Goal: Task Accomplishment & Management: Use online tool/utility

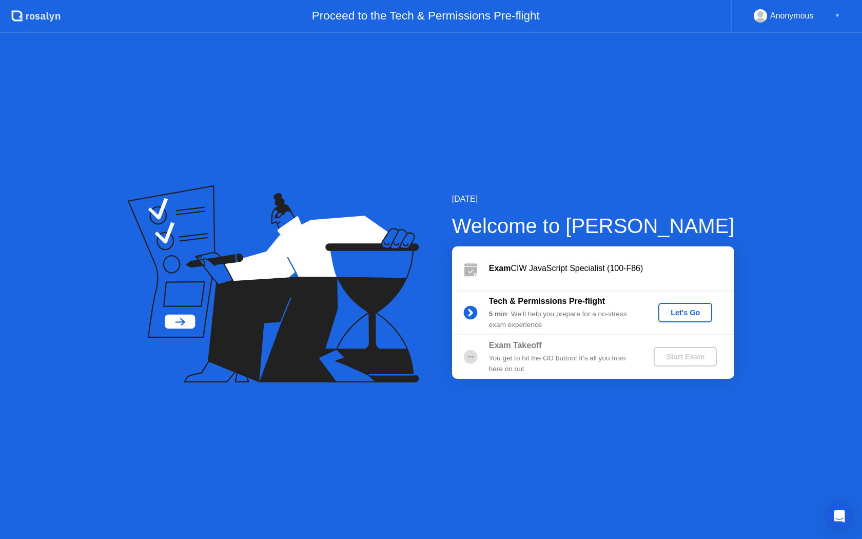
click at [792, 25] on div "Anonymous ▼" at bounding box center [796, 16] width 131 height 33
click at [786, 18] on div "Anonymous" at bounding box center [792, 15] width 44 height 13
click at [680, 314] on div "Let's Go" at bounding box center [685, 312] width 46 height 8
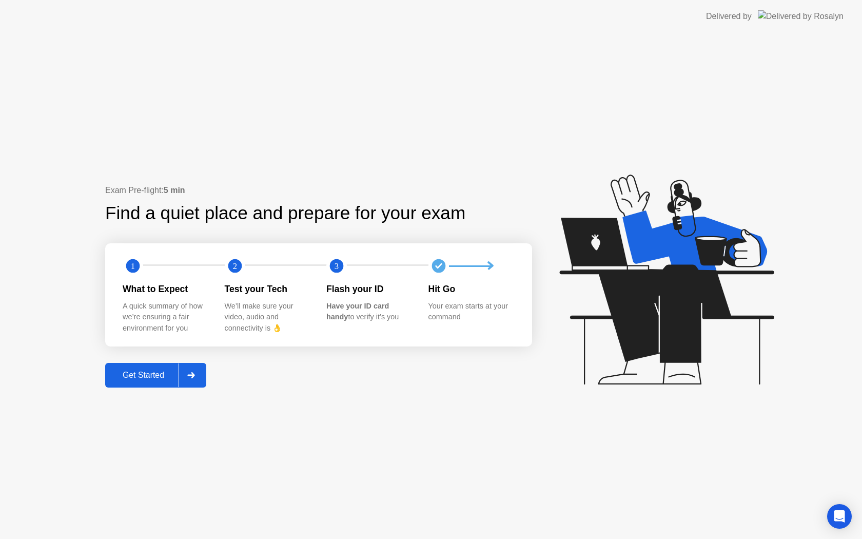
click at [202, 379] on div at bounding box center [191, 375] width 25 height 24
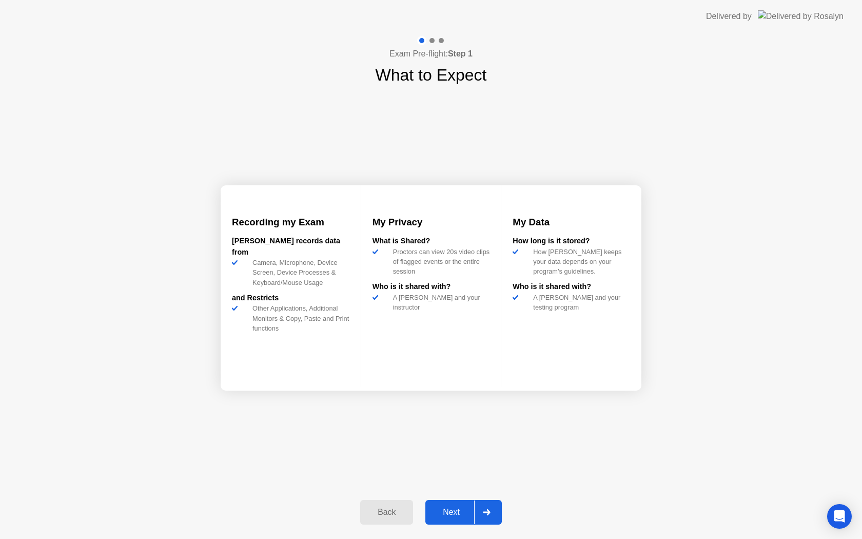
click at [571, 312] on div "A [PERSON_NAME] and your testing program" at bounding box center [579, 301] width 101 height 19
drag, startPoint x: 571, startPoint y: 315, endPoint x: 517, endPoint y: 299, distance: 56.2
click at [517, 299] on div "How long is it stored? How [PERSON_NAME] keeps your data depends on your progra…" at bounding box center [571, 277] width 117 height 82
drag, startPoint x: 517, startPoint y: 299, endPoint x: 570, endPoint y: 332, distance: 62.8
click at [570, 332] on div "My Data How long is it stored? How [PERSON_NAME] keeps your data depends on you…" at bounding box center [571, 285] width 140 height 201
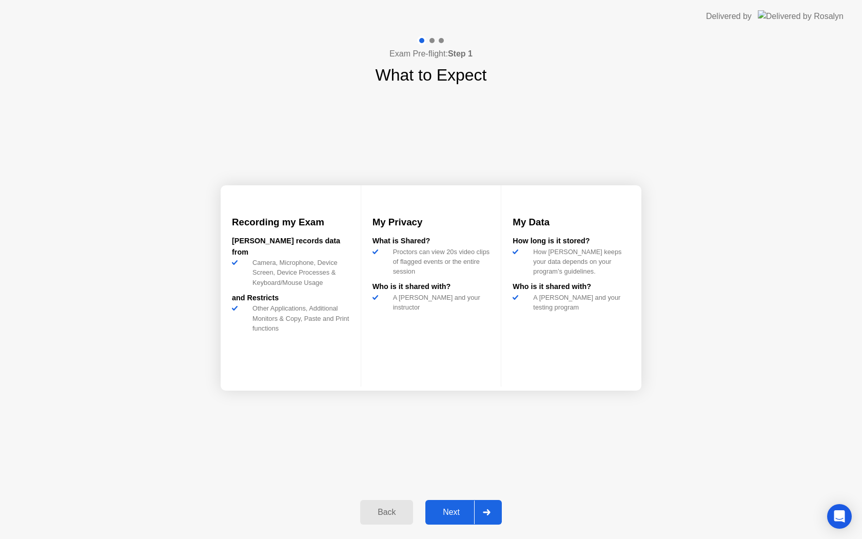
click at [463, 510] on div "Next" at bounding box center [451, 511] width 46 height 9
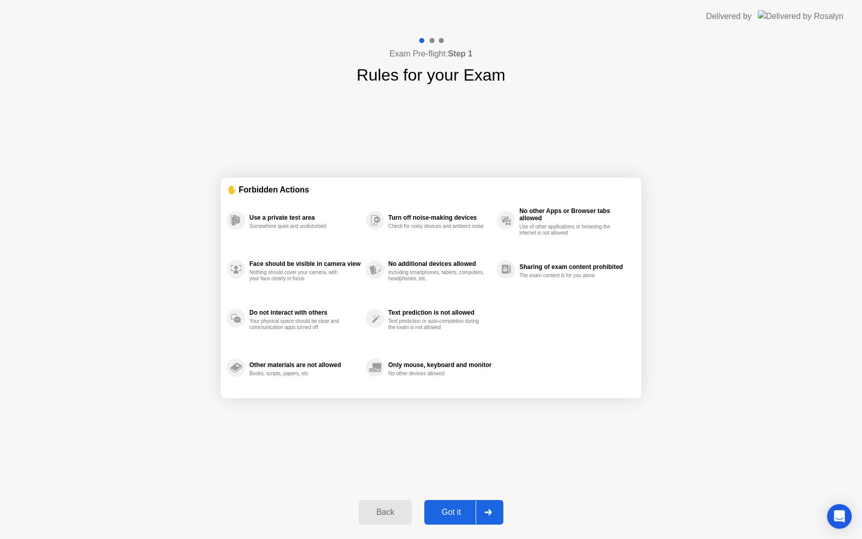
click at [438, 507] on div "Got it" at bounding box center [451, 511] width 48 height 9
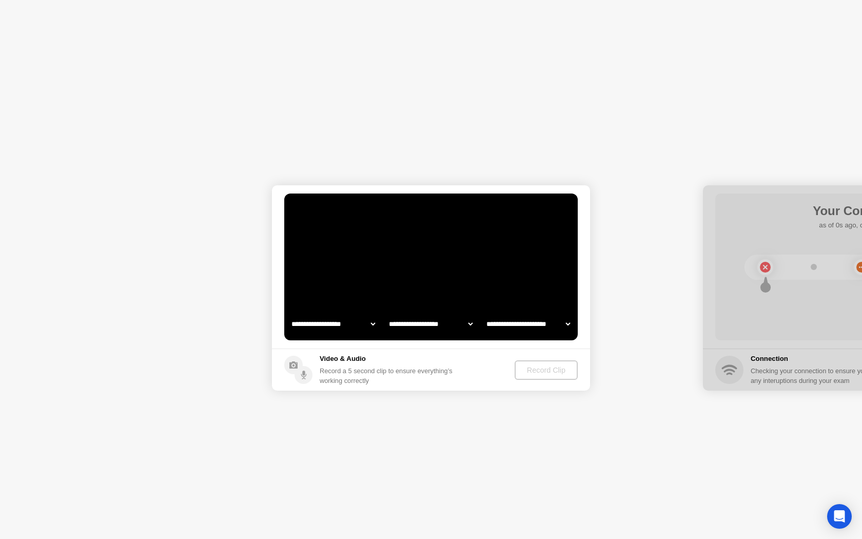
select select "**********"
select select "*******"
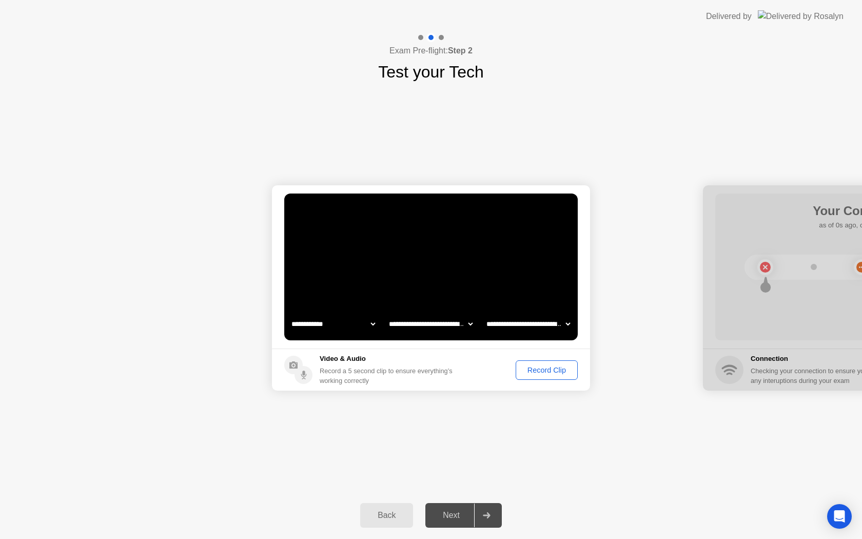
click at [372, 324] on select "**********" at bounding box center [333, 324] width 88 height 21
select select "**********"
click at [461, 326] on select "**********" at bounding box center [431, 324] width 88 height 21
click at [502, 325] on select "**********" at bounding box center [528, 324] width 88 height 21
click at [549, 370] on div "Record Clip" at bounding box center [546, 370] width 55 height 8
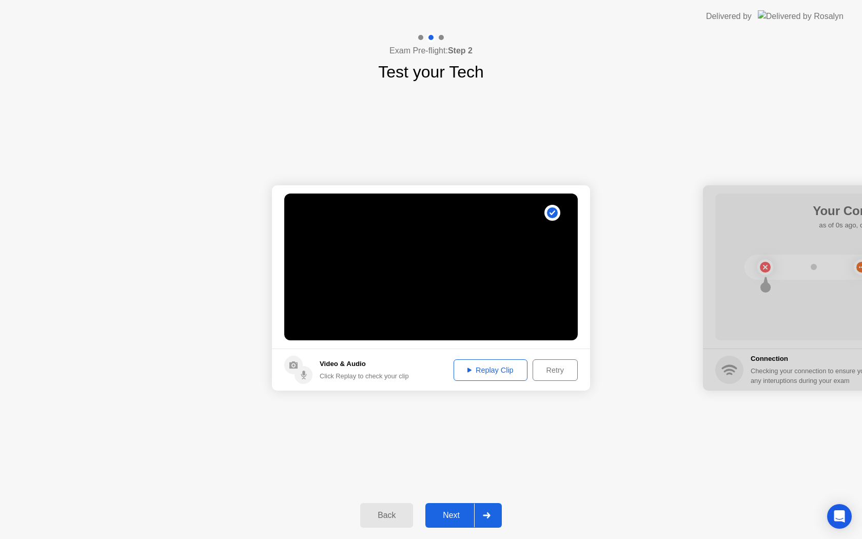
click at [484, 265] on video at bounding box center [430, 266] width 293 height 147
click at [551, 369] on div "Retry" at bounding box center [555, 370] width 38 height 8
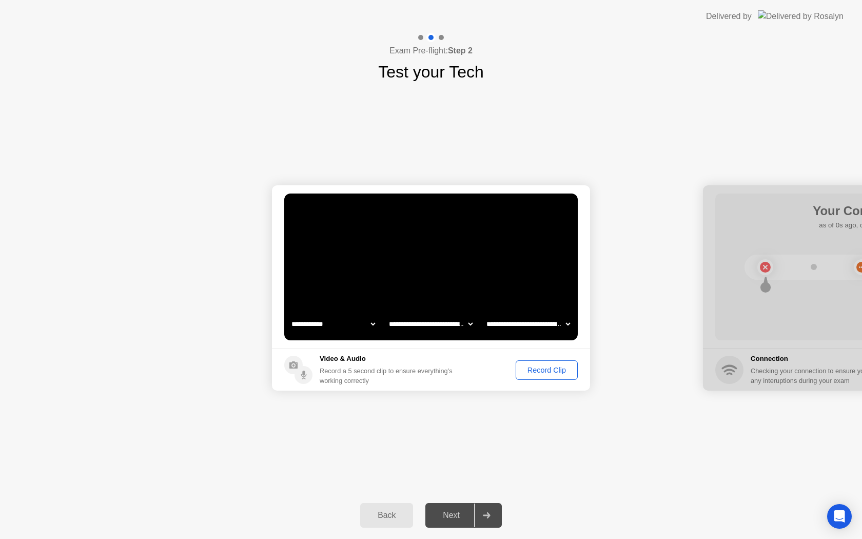
click at [523, 366] on div "Record Clip" at bounding box center [546, 370] width 55 height 8
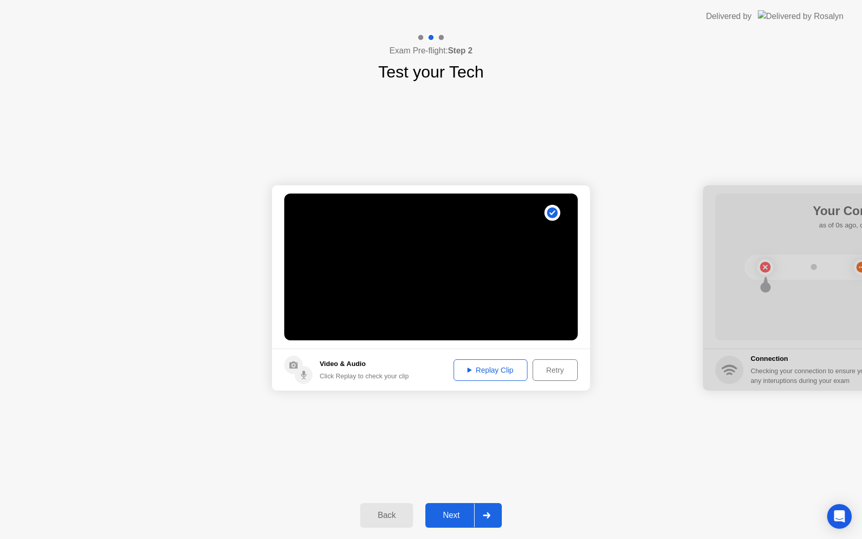
click at [467, 366] on div "Replay Clip" at bounding box center [490, 370] width 67 height 8
click at [478, 439] on div "**********" at bounding box center [431, 287] width 862 height 407
click at [454, 517] on div "Next" at bounding box center [451, 515] width 46 height 9
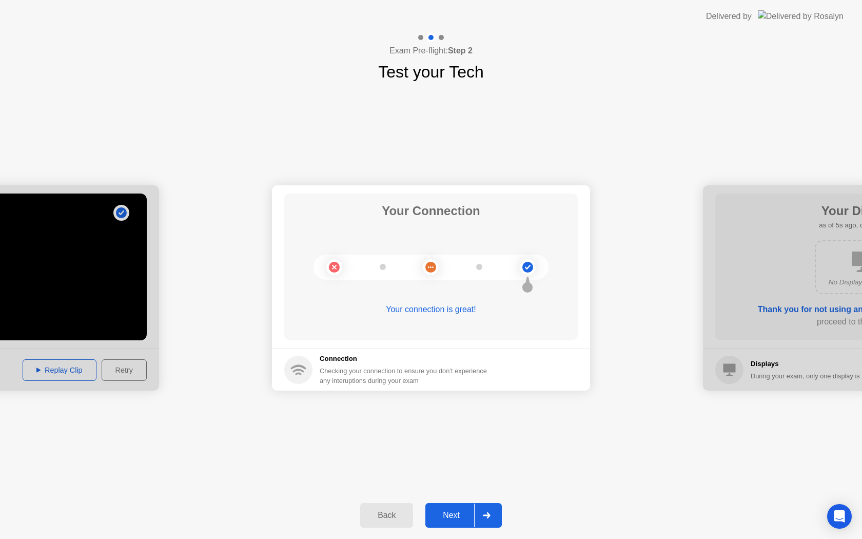
click at [445, 514] on div "Next" at bounding box center [451, 515] width 46 height 9
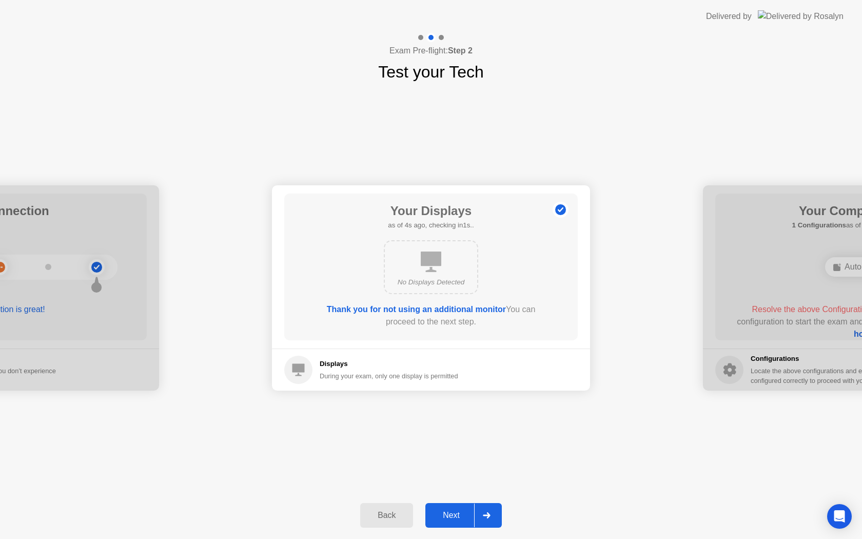
click at [453, 504] on button "Next" at bounding box center [463, 515] width 76 height 25
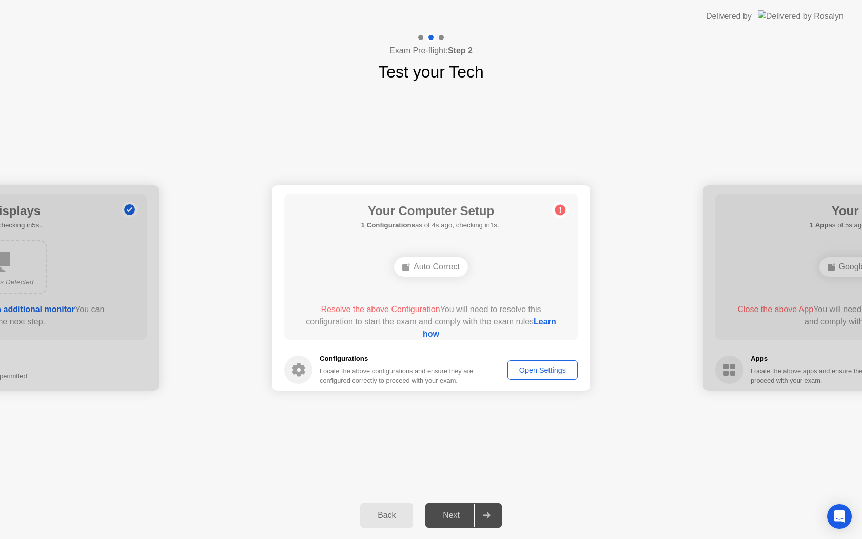
click at [559, 212] on circle at bounding box center [560, 210] width 11 height 11
click at [446, 518] on div "Next" at bounding box center [451, 515] width 46 height 9
click at [105, 307] on div at bounding box center [0, 287] width 318 height 205
click at [423, 334] on link "Learn how" at bounding box center [489, 327] width 133 height 21
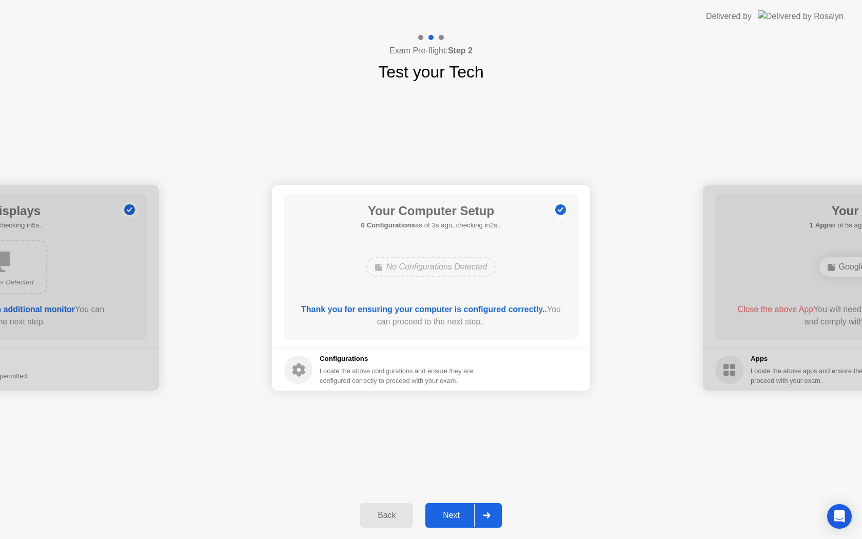
click at [448, 513] on div "Next" at bounding box center [451, 515] width 46 height 9
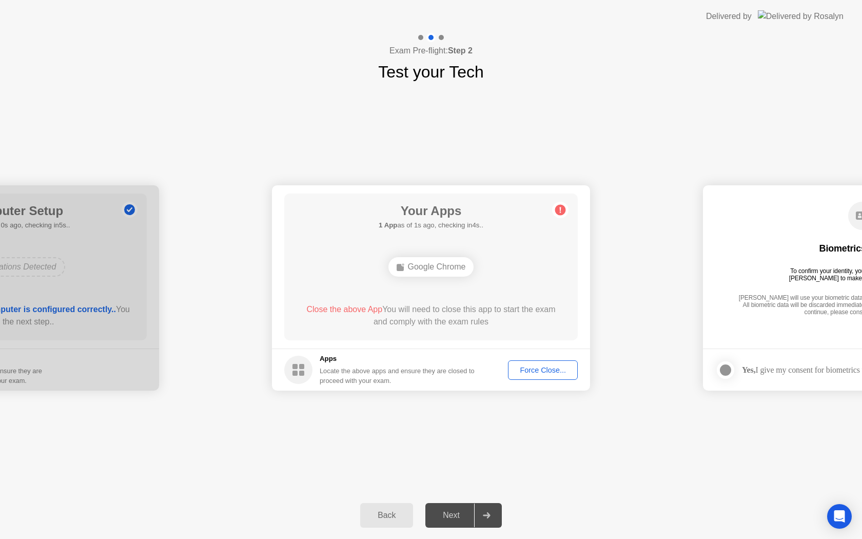
click at [448, 314] on div "Close the above App You will need to close this app to start the exam and compl…" at bounding box center [431, 315] width 264 height 25
click at [518, 368] on div "Force Close..." at bounding box center [543, 370] width 63 height 8
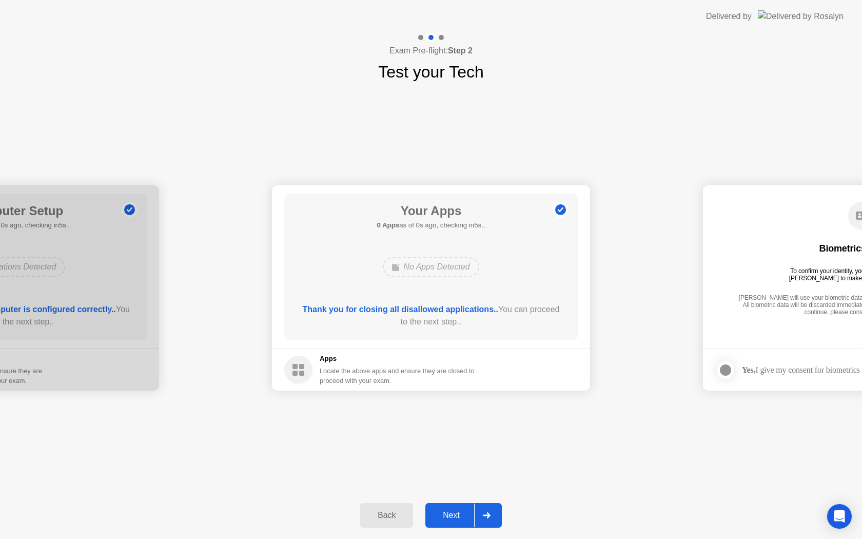
click at [456, 514] on div "Next" at bounding box center [451, 515] width 46 height 9
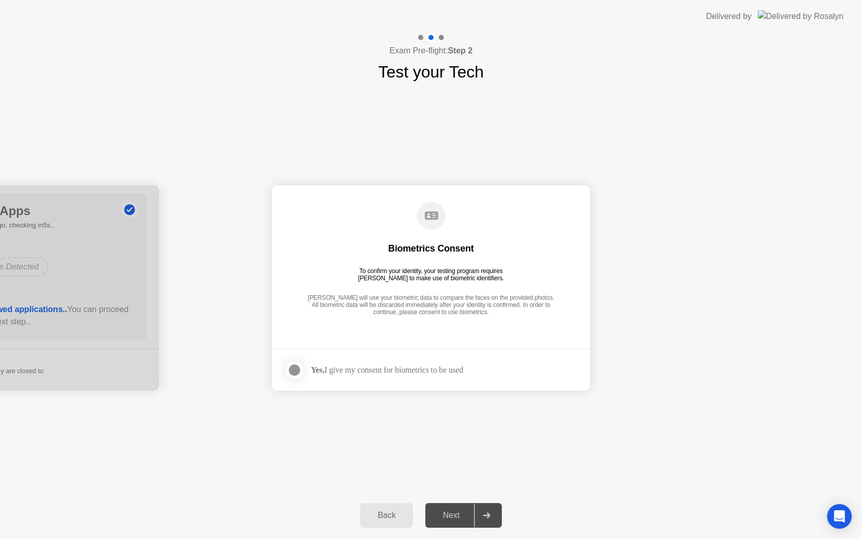
click at [310, 376] on app-checkbox at bounding box center [297, 370] width 27 height 21
click at [299, 374] on div at bounding box center [294, 370] width 12 height 12
click at [316, 369] on strong "Yes," at bounding box center [317, 369] width 13 height 9
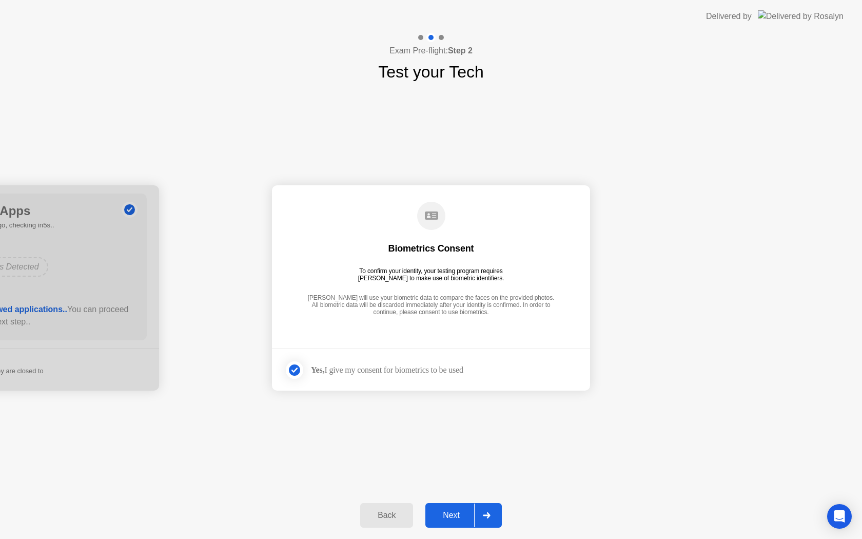
click at [456, 505] on button "Next" at bounding box center [463, 515] width 76 height 25
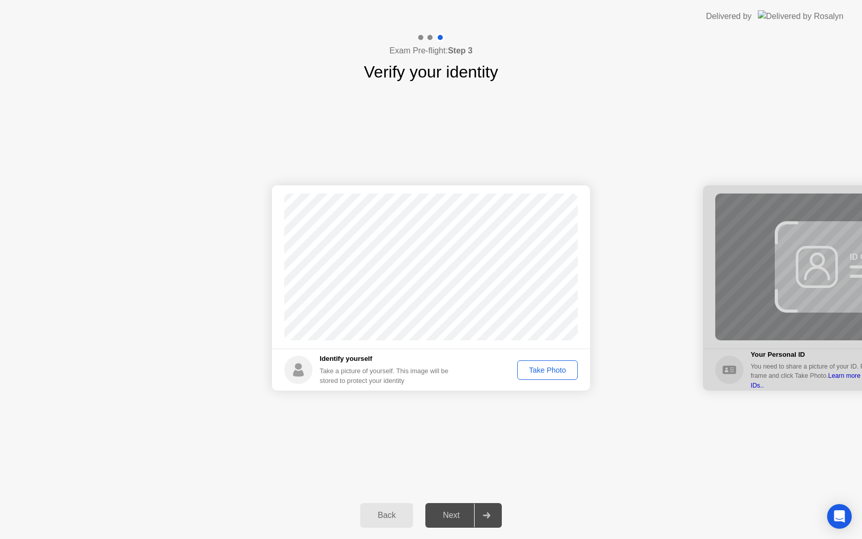
click at [555, 370] on div "Take Photo" at bounding box center [547, 370] width 53 height 8
click at [457, 511] on div "Next" at bounding box center [451, 515] width 46 height 9
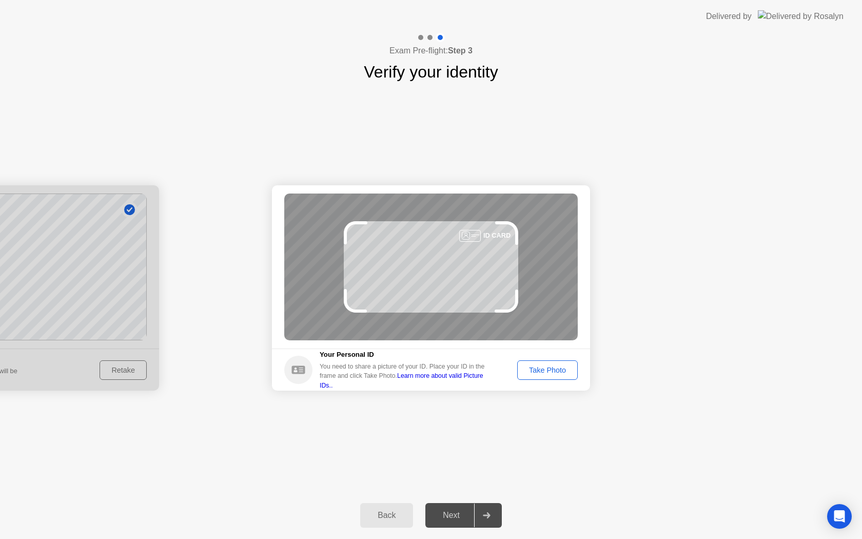
click at [540, 369] on div "Take Photo" at bounding box center [547, 370] width 53 height 8
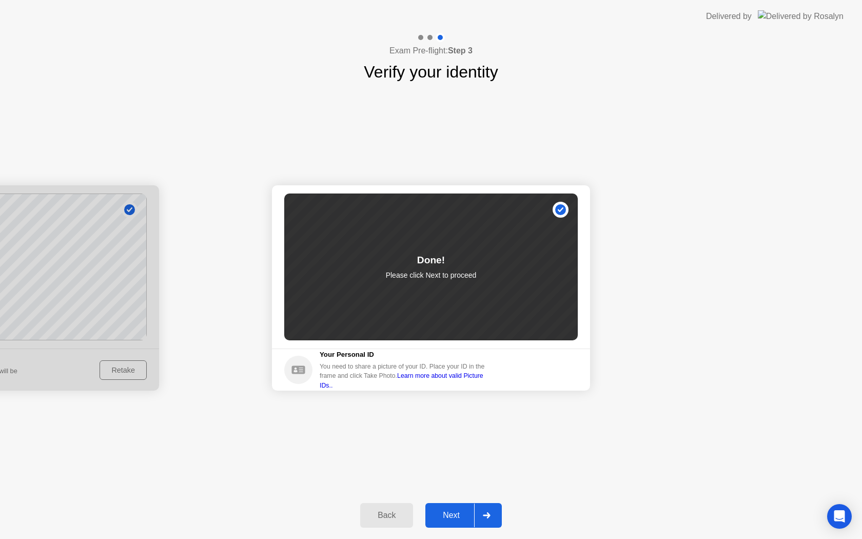
click at [447, 514] on div "Next" at bounding box center [451, 515] width 46 height 9
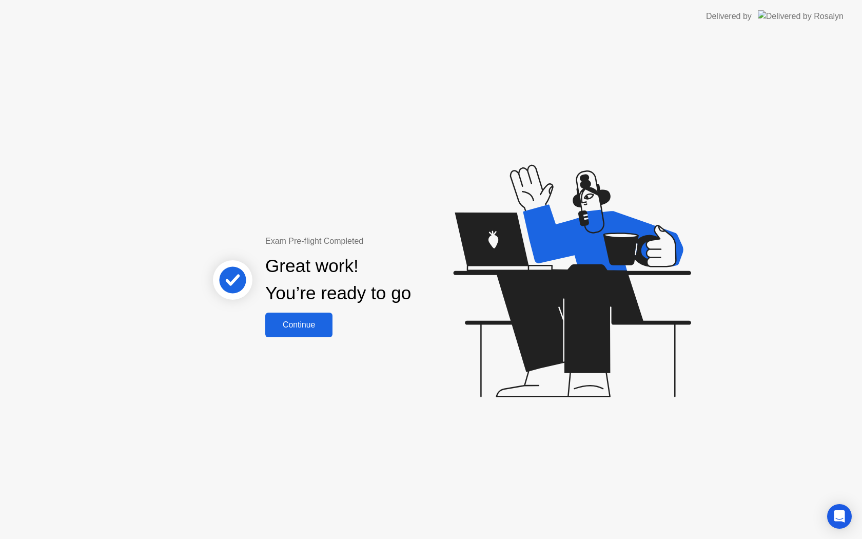
click at [311, 322] on div "Continue" at bounding box center [298, 324] width 61 height 9
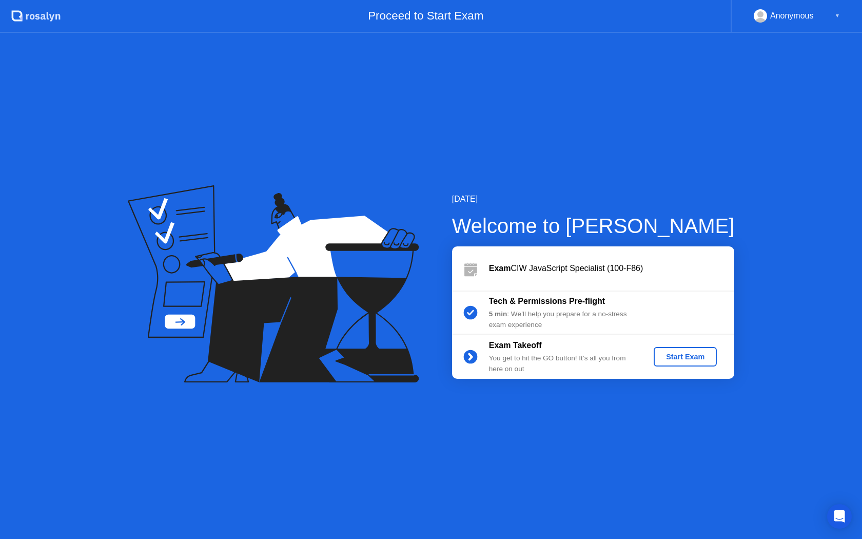
click at [677, 356] on div "Start Exam" at bounding box center [685, 356] width 55 height 8
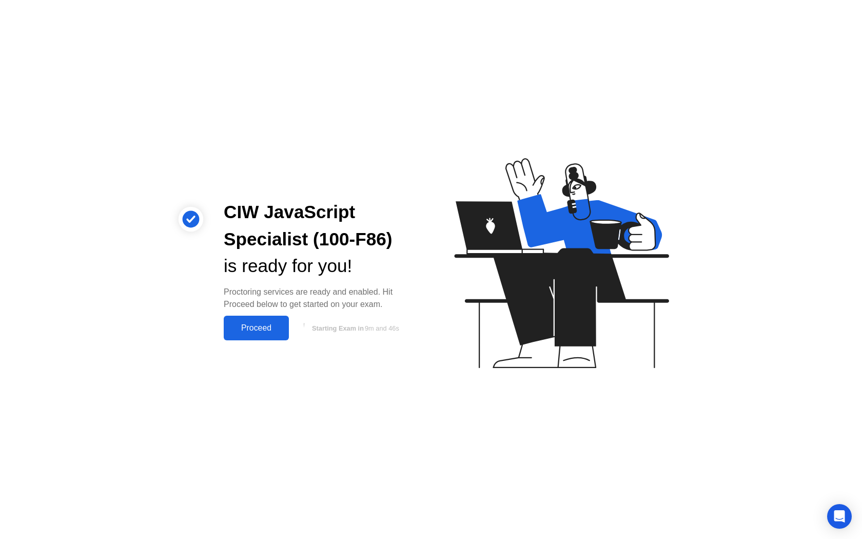
click at [257, 328] on div "Proceed" at bounding box center [256, 327] width 59 height 9
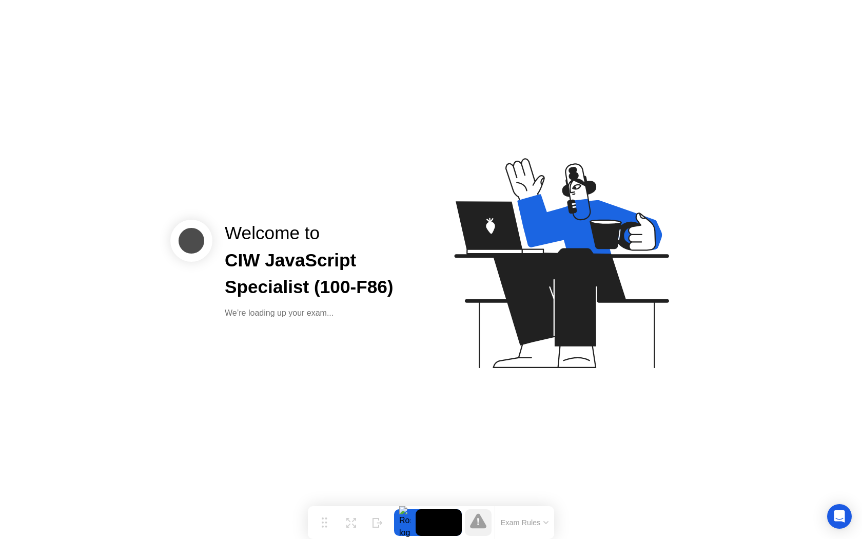
click at [532, 523] on button "Exam Rules" at bounding box center [525, 522] width 54 height 9
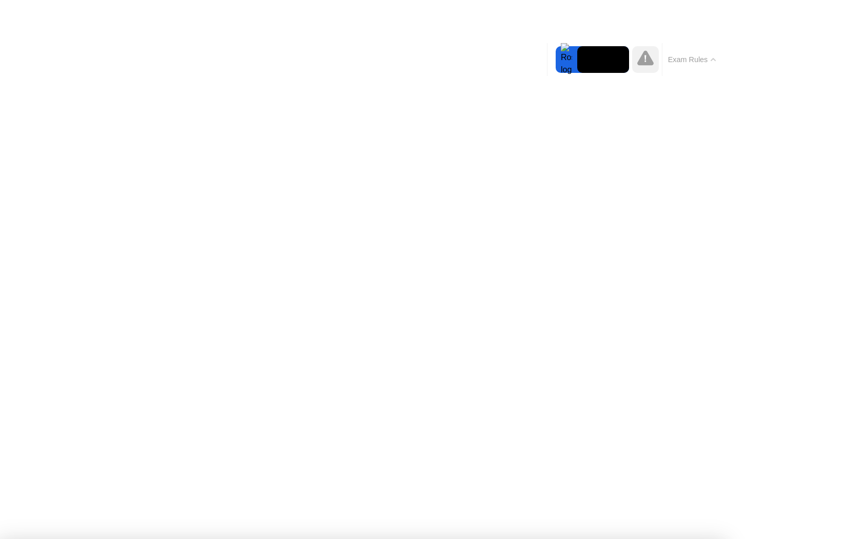
click at [706, 70] on div "Exam Rules" at bounding box center [692, 59] width 60 height 33
click at [704, 58] on button "Exam Rules" at bounding box center [692, 59] width 54 height 9
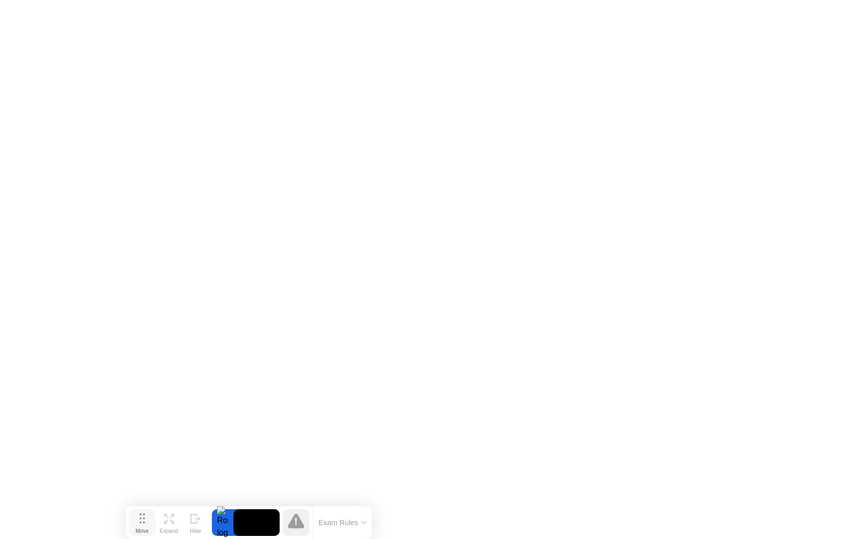
drag, startPoint x: 324, startPoint y: 524, endPoint x: 142, endPoint y: 533, distance: 181.8
click at [142, 533] on div "Move" at bounding box center [141, 530] width 13 height 6
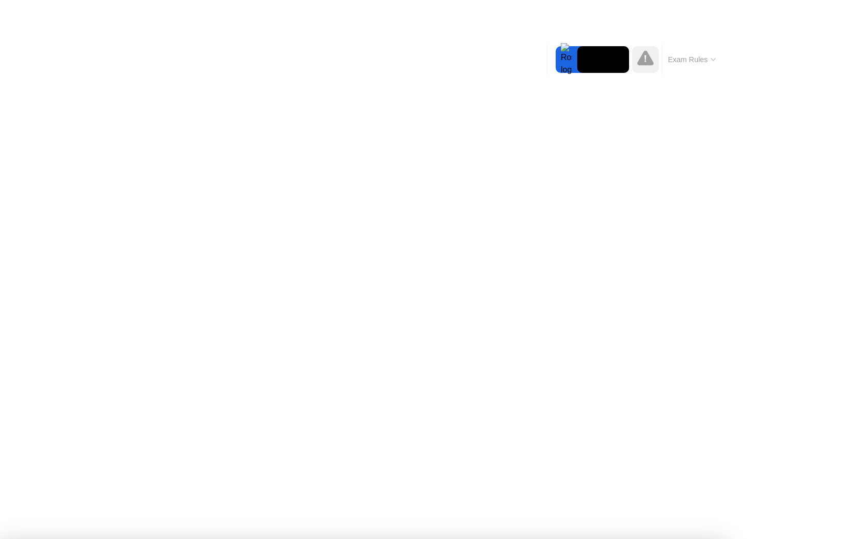
click at [677, 55] on button "Exam Rules" at bounding box center [692, 59] width 54 height 9
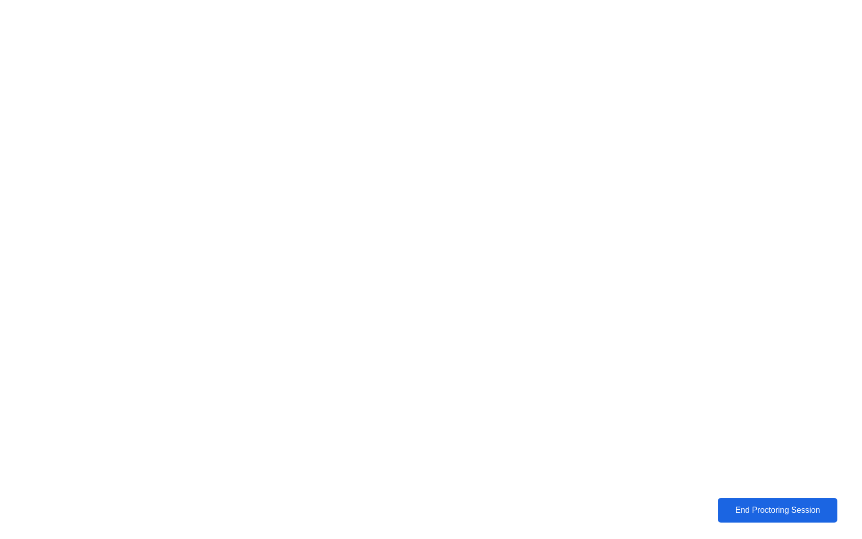
click at [752, 502] on button "End Proctoring Session" at bounding box center [777, 510] width 120 height 25
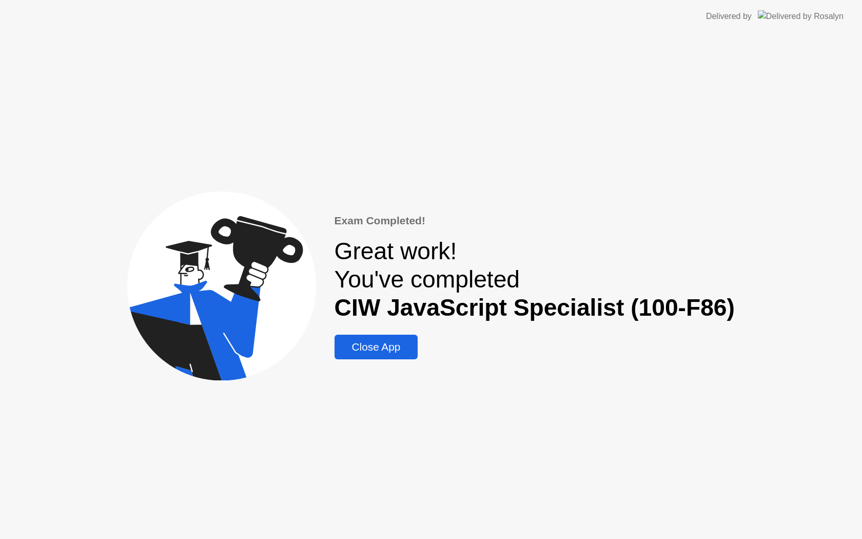
click at [387, 348] on div "Close App" at bounding box center [376, 347] width 77 height 12
